Goal: Information Seeking & Learning: Learn about a topic

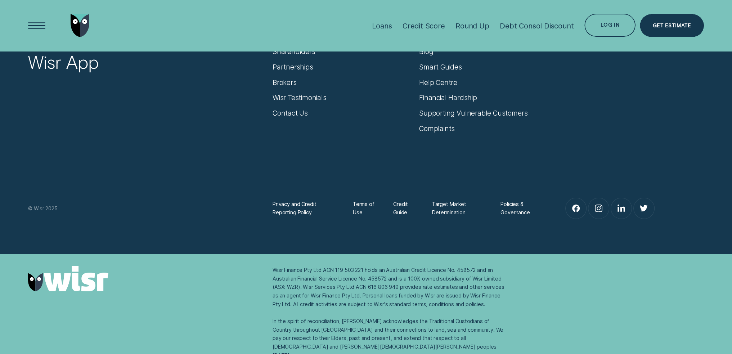
scroll to position [3199, 0]
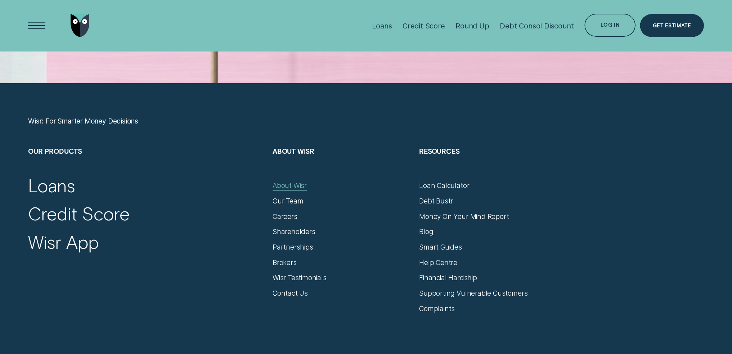
click at [288, 185] on div "About Wisr" at bounding box center [290, 186] width 34 height 9
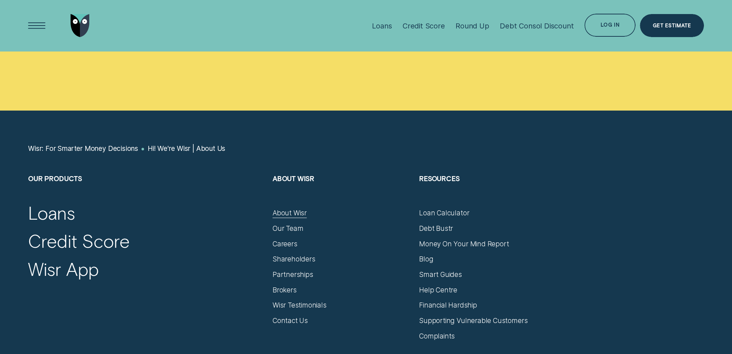
scroll to position [5031, 0]
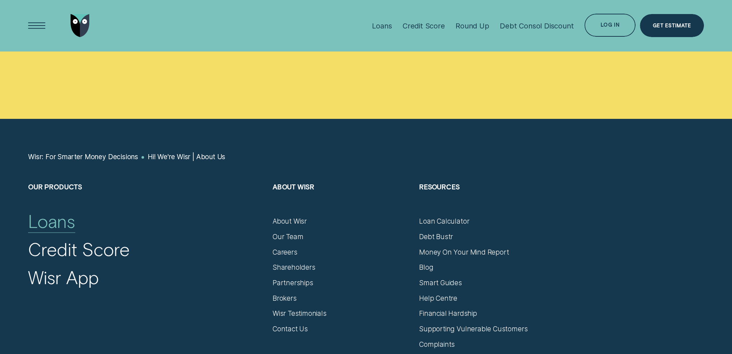
click at [54, 221] on div "Loans" at bounding box center [51, 221] width 47 height 22
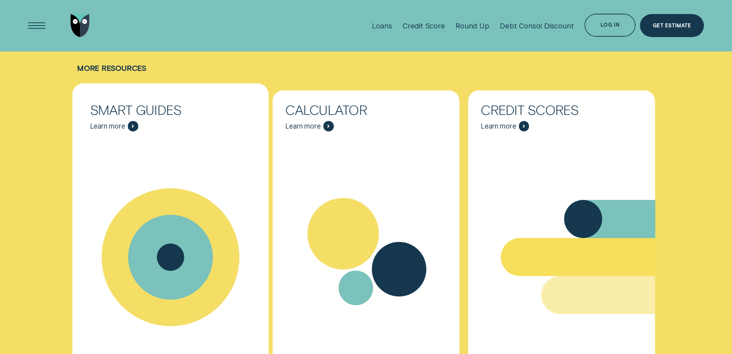
scroll to position [3170, 0]
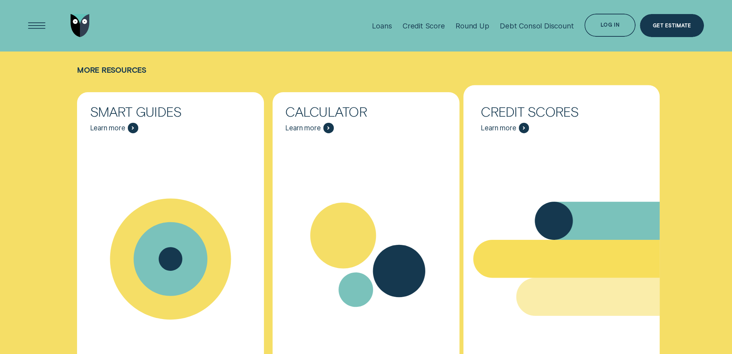
click at [519, 137] on div "Credit Scores Learn more" at bounding box center [561, 119] width 187 height 54
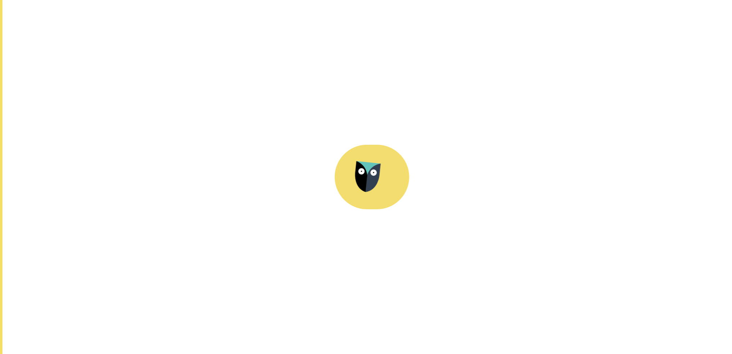
scroll to position [3242, 0]
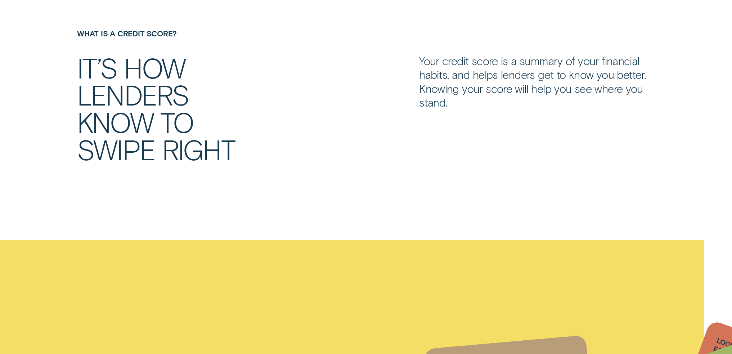
scroll to position [432, 0]
